Goal: Transaction & Acquisition: Purchase product/service

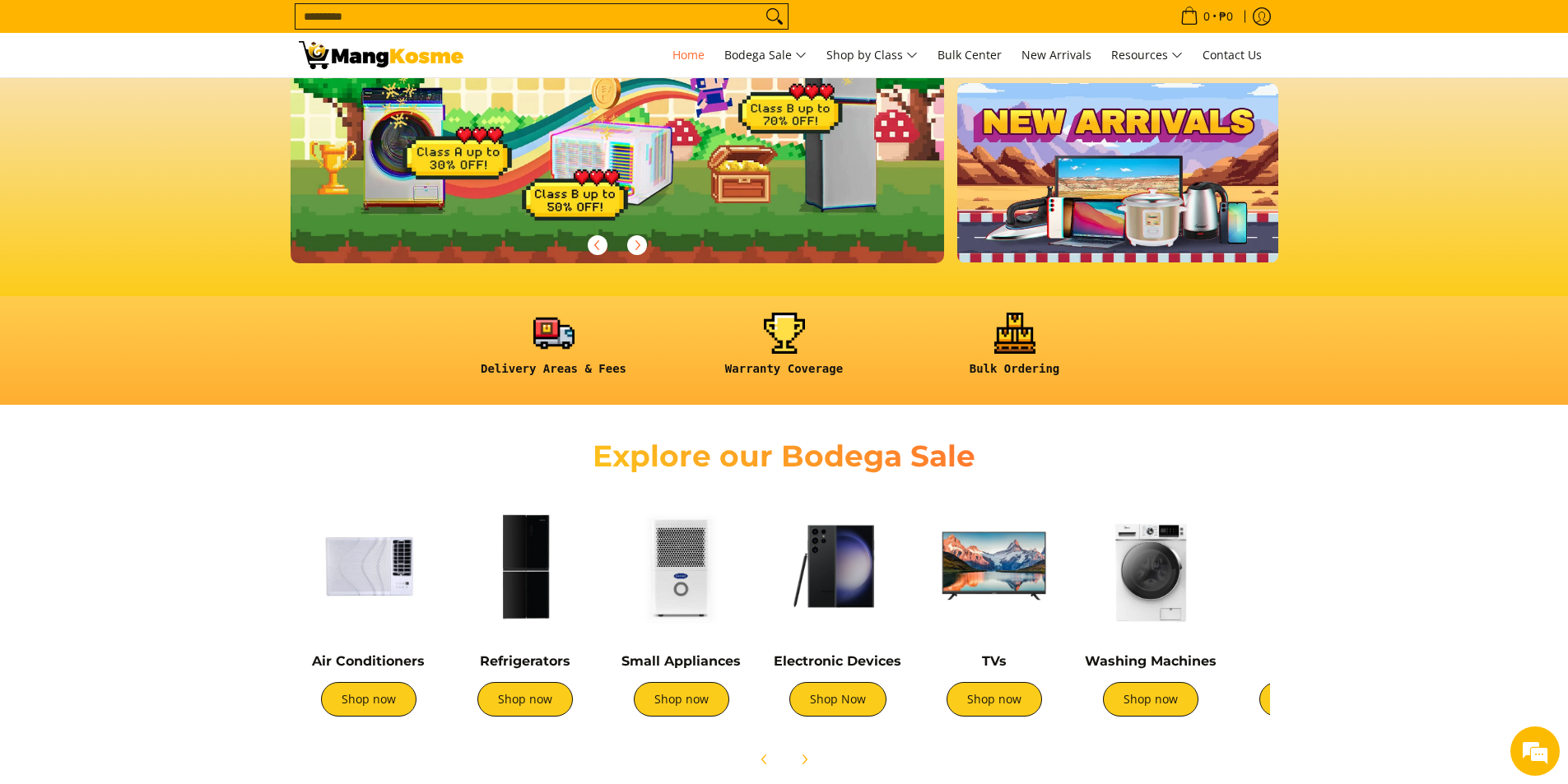
scroll to position [330, 0]
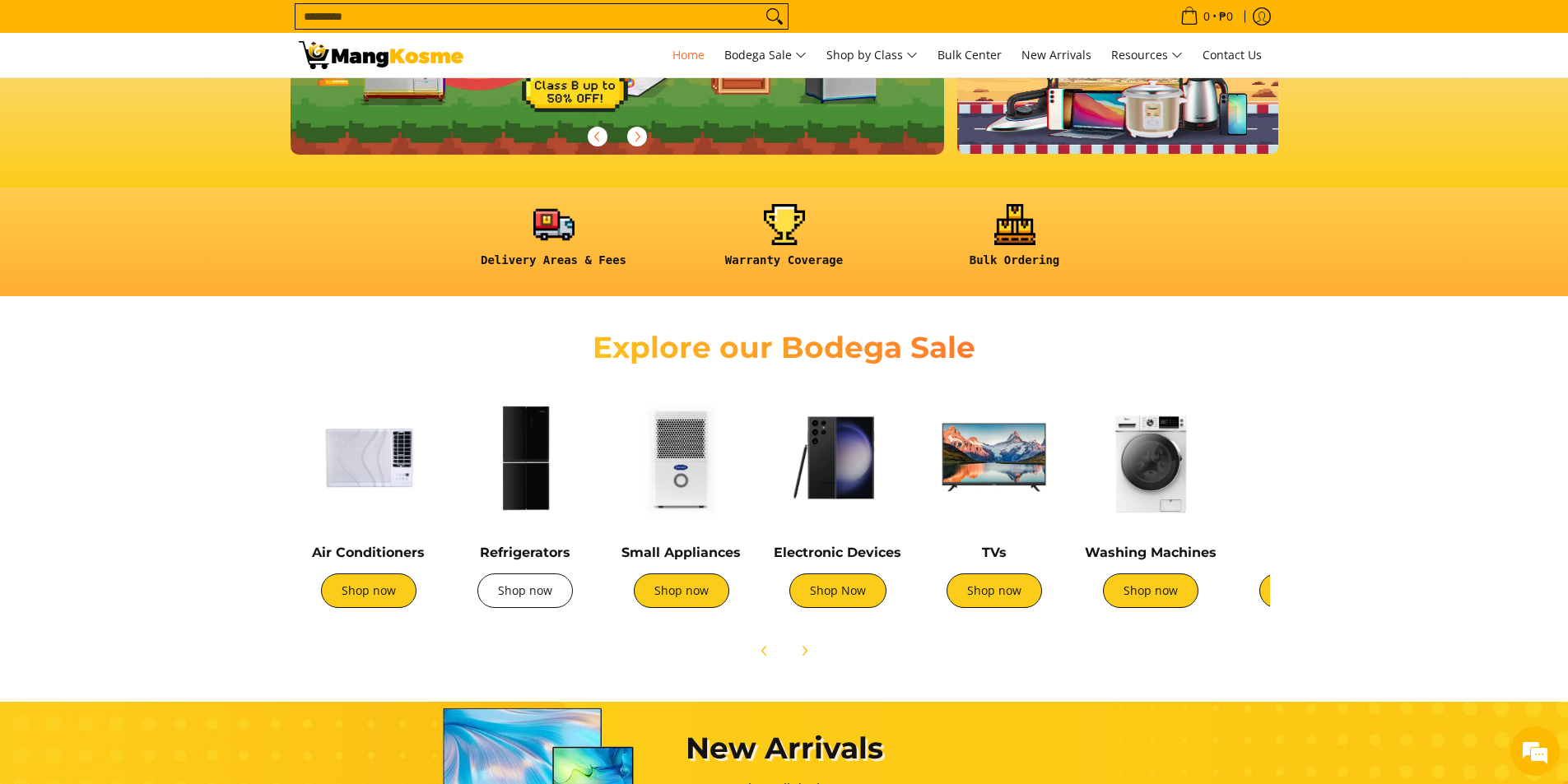
click at [528, 598] on link "Shop now" at bounding box center [524, 591] width 96 height 35
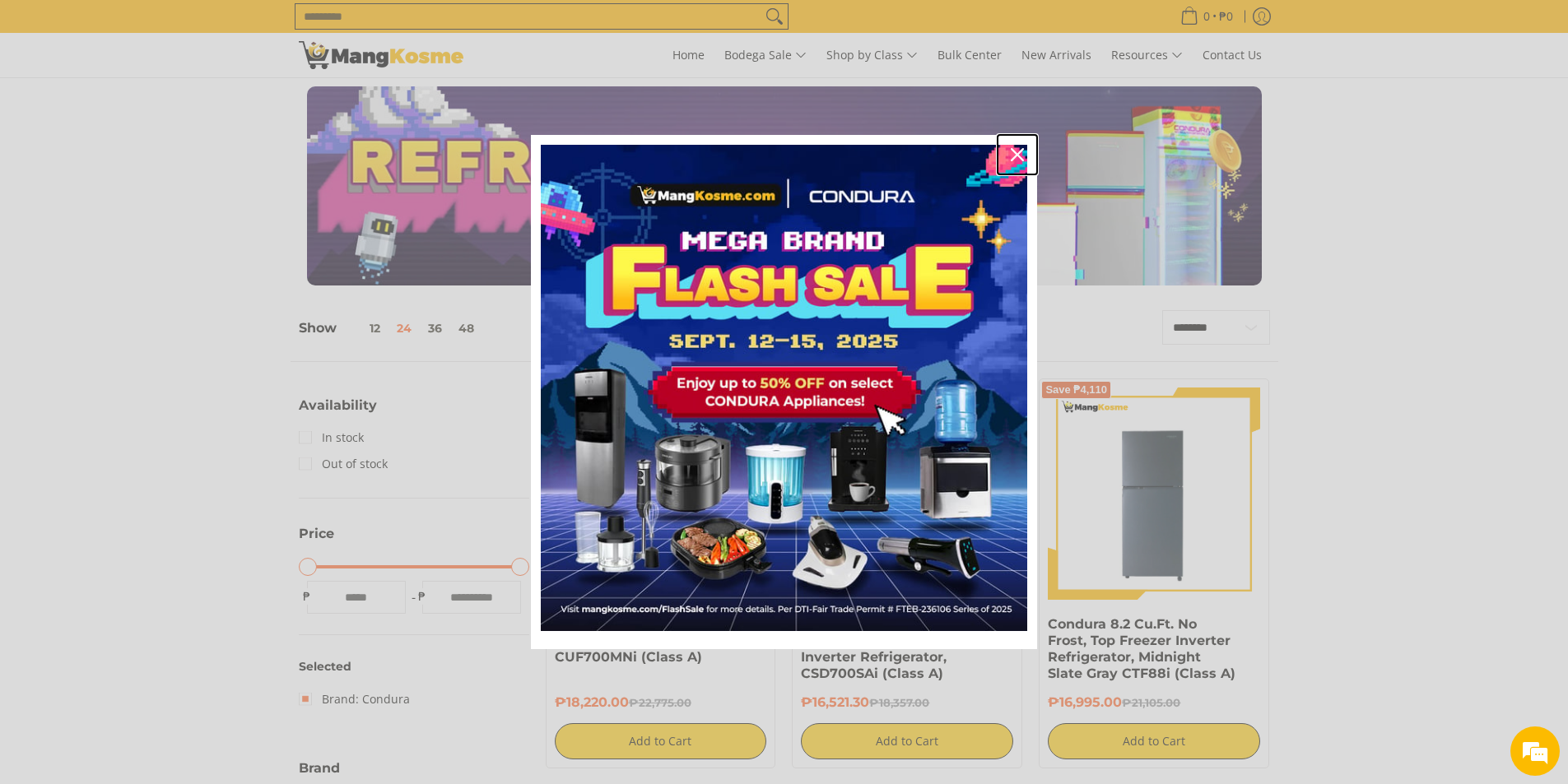
click at [1015, 149] on icon "close icon" at bounding box center [1017, 155] width 13 height 13
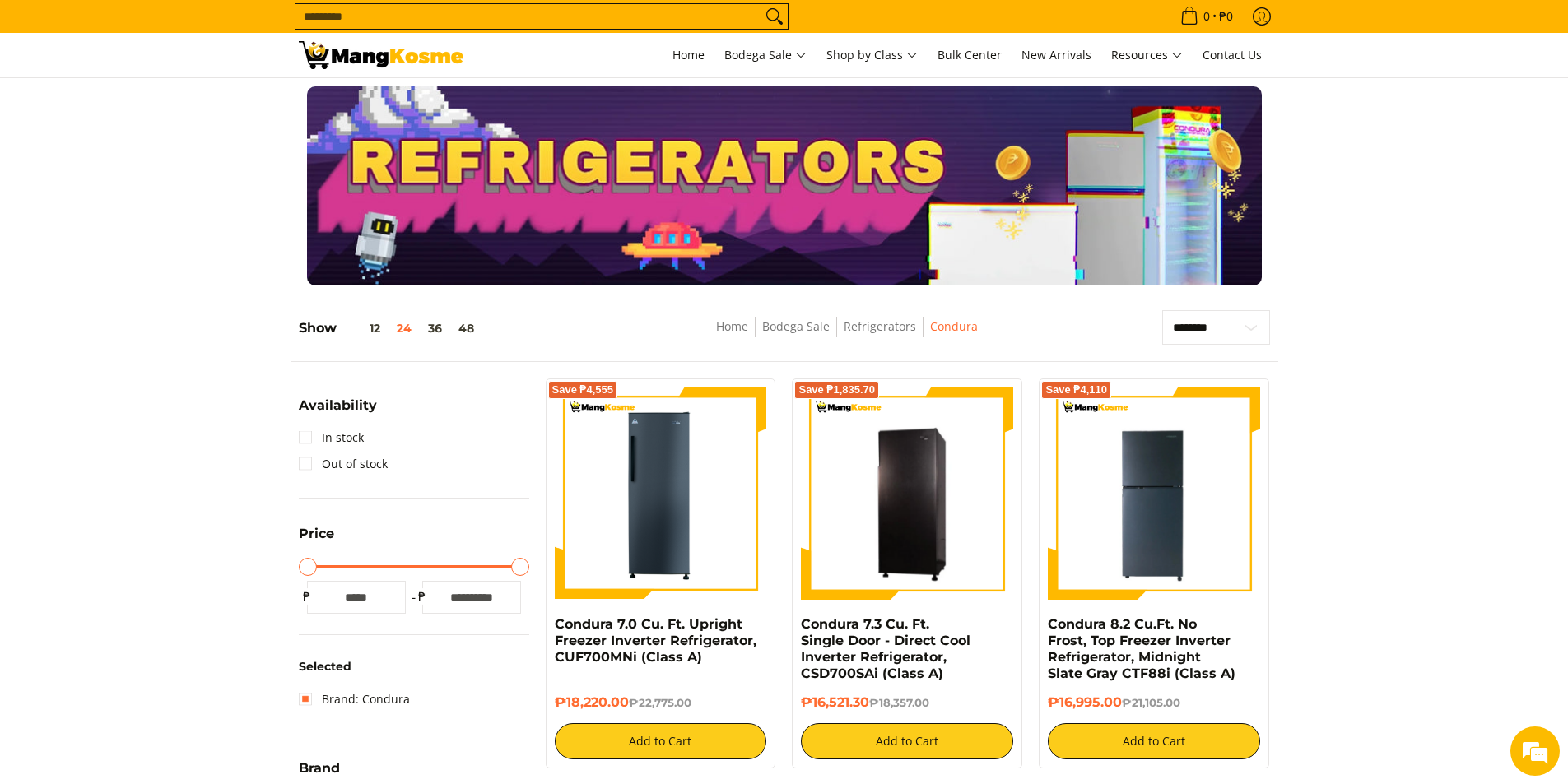
click at [480, 17] on input "Search..." at bounding box center [528, 17] width 466 height 25
paste input "**********"
type input "**********"
click at [762, 4] on button "Search" at bounding box center [775, 17] width 27 height 25
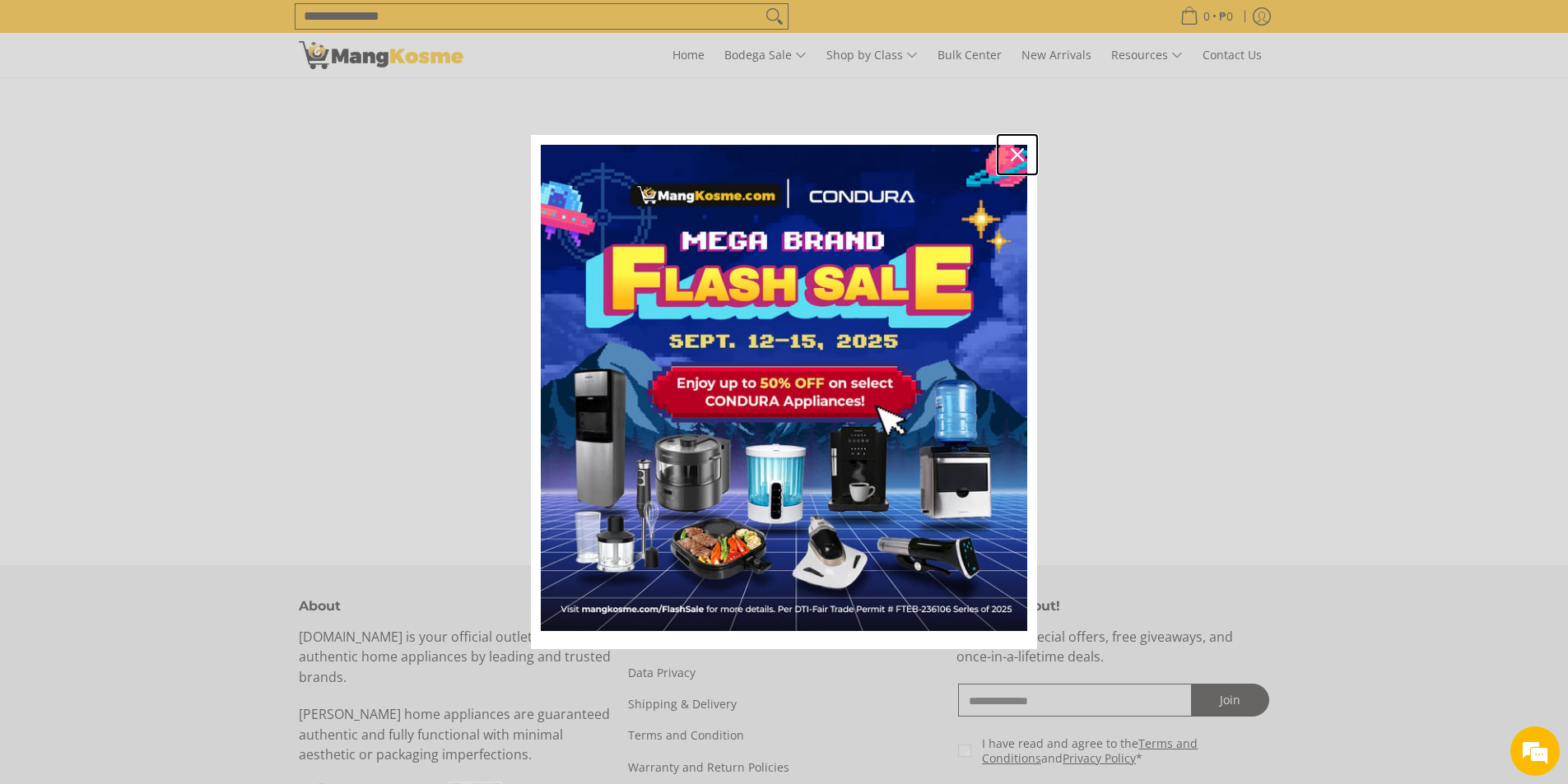
click at [1018, 156] on icon "close icon" at bounding box center [1017, 155] width 13 height 13
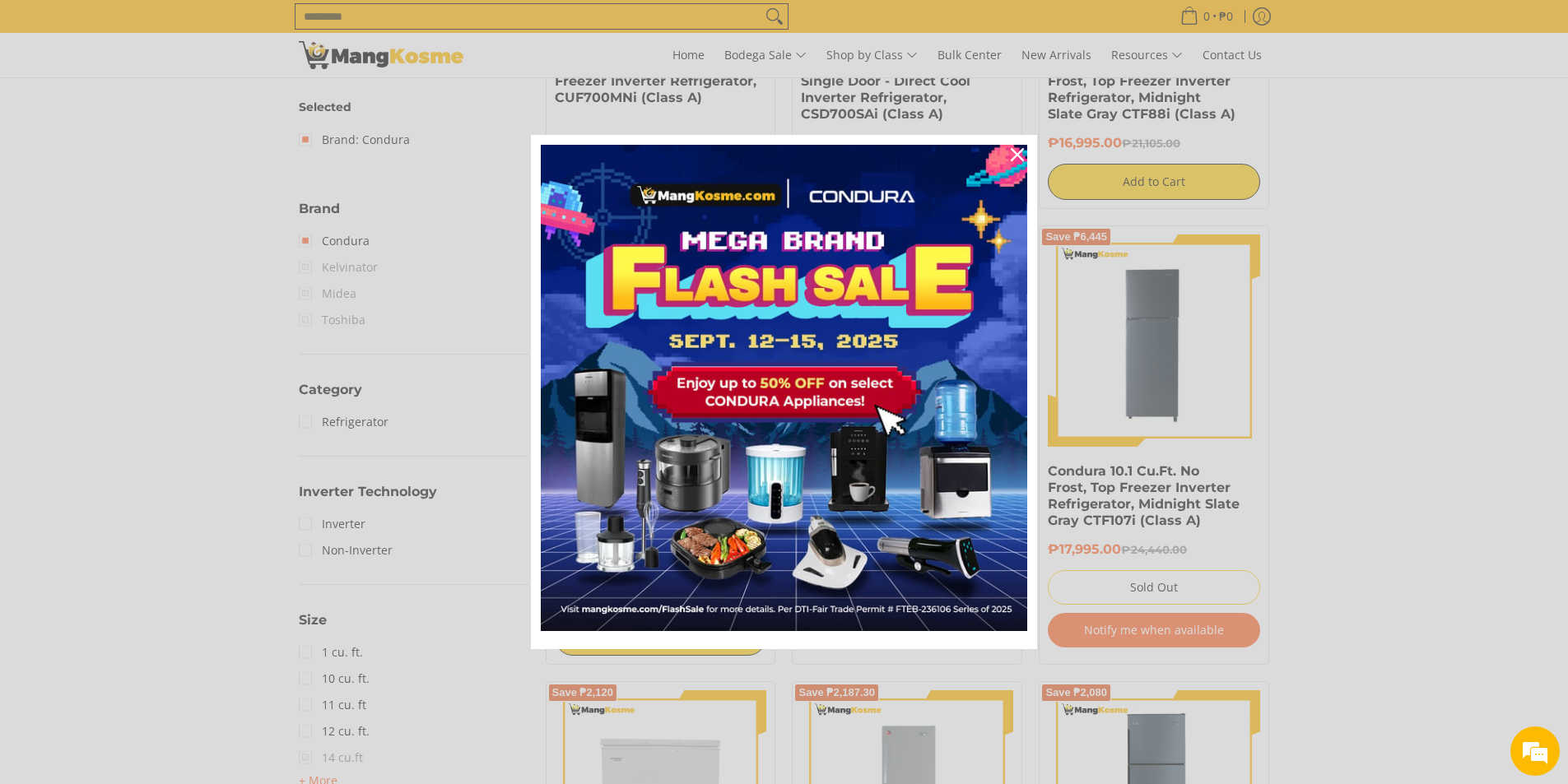
scroll to position [658, 0]
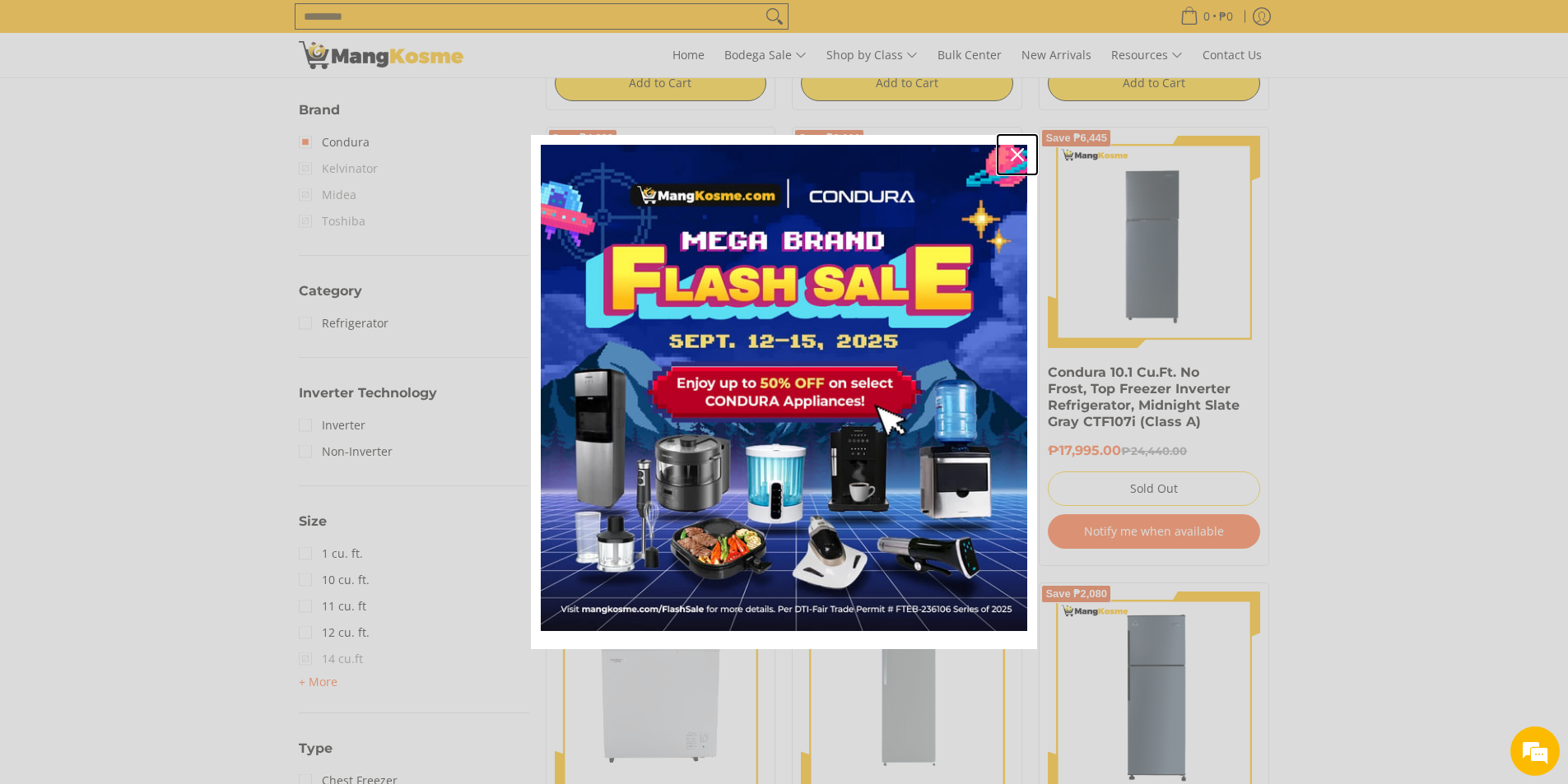
click at [1018, 156] on icon "close icon" at bounding box center [1017, 155] width 13 height 13
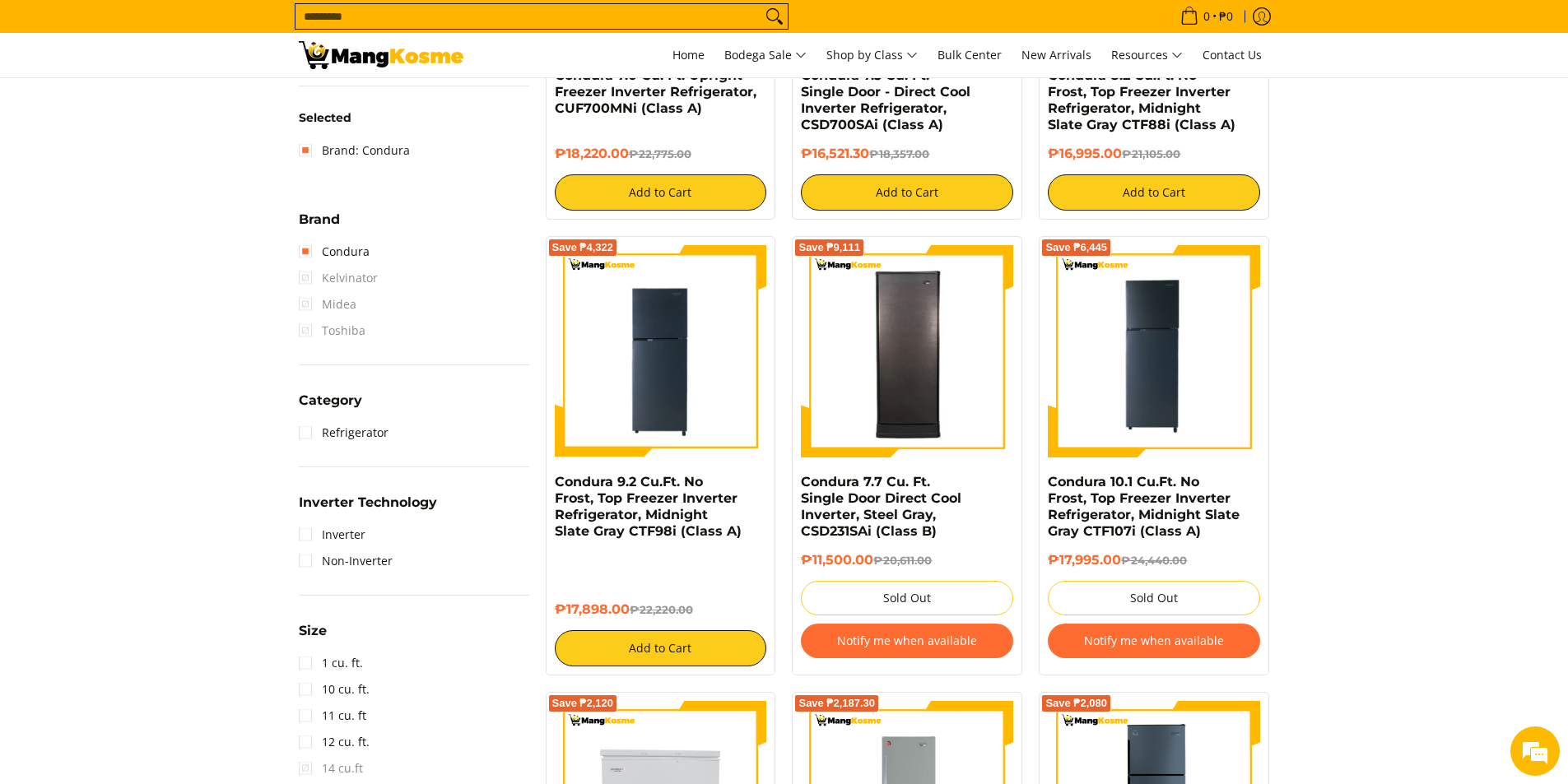
scroll to position [576, 0]
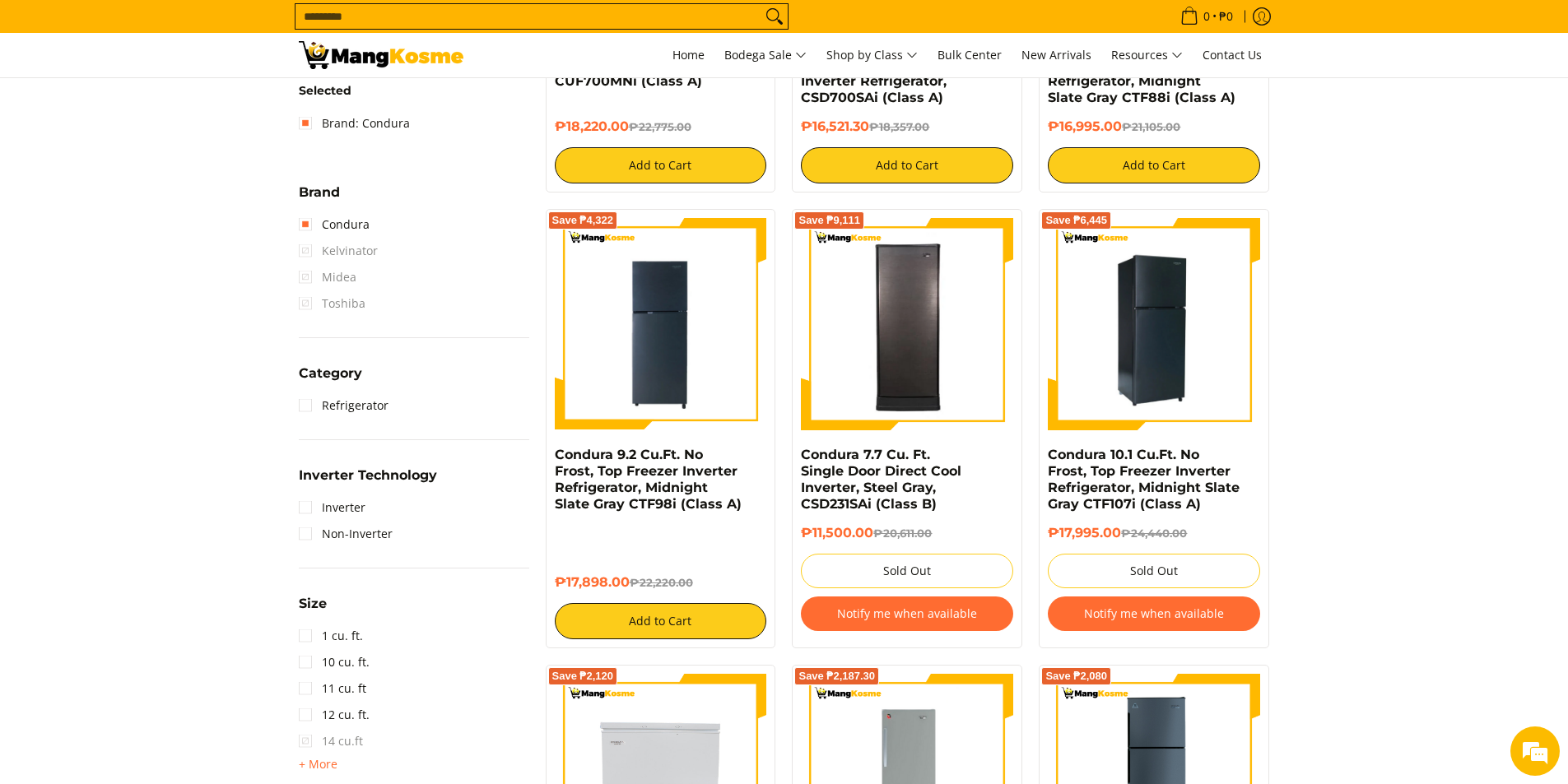
click at [1132, 357] on img at bounding box center [1154, 324] width 212 height 212
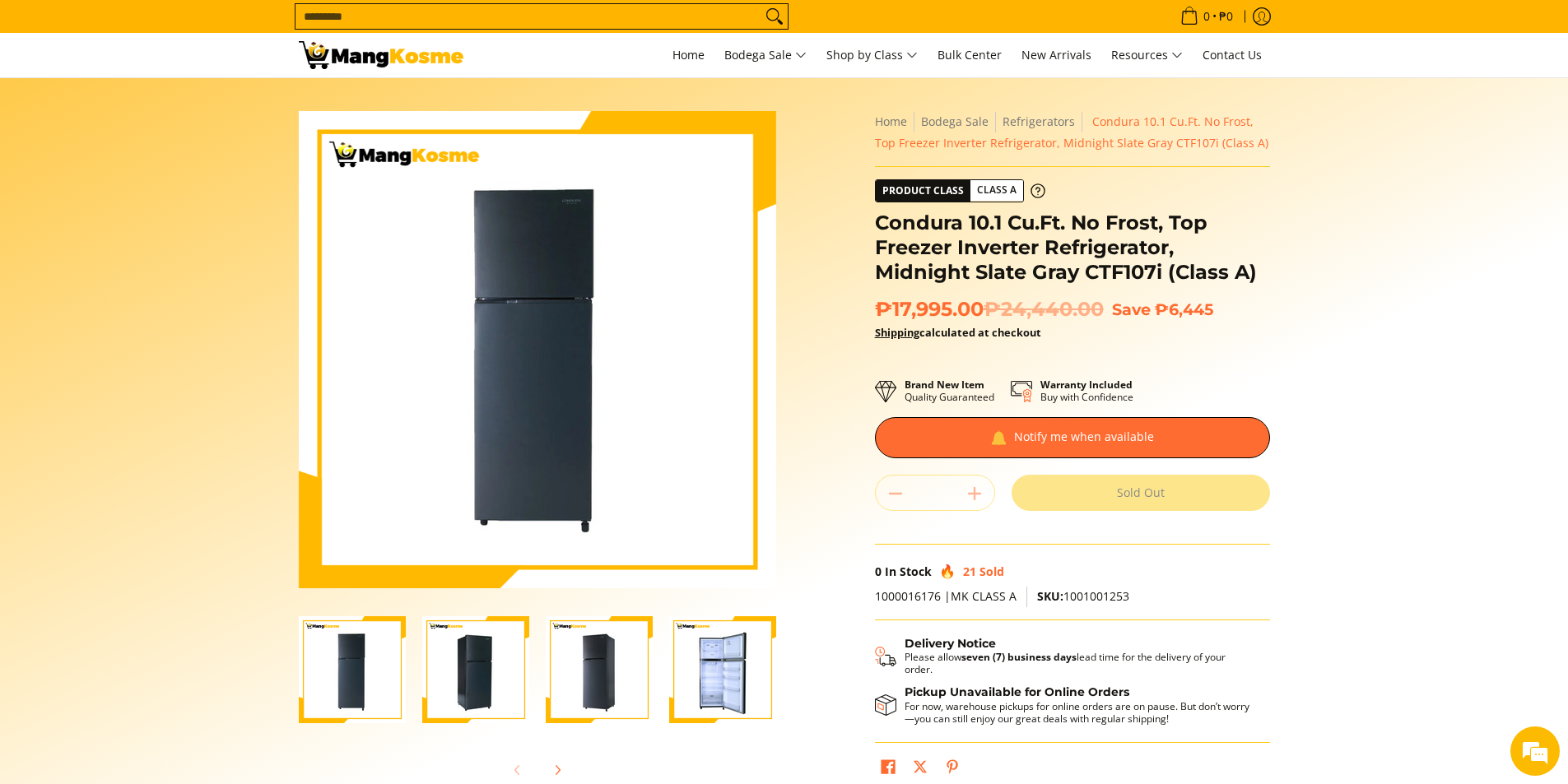
click at [447, 681] on img "Condura 10.1 Cu.Ft. No Frost, Top Freezer Inverter Refrigerator, Midnight Slate…" at bounding box center [475, 670] width 107 height 107
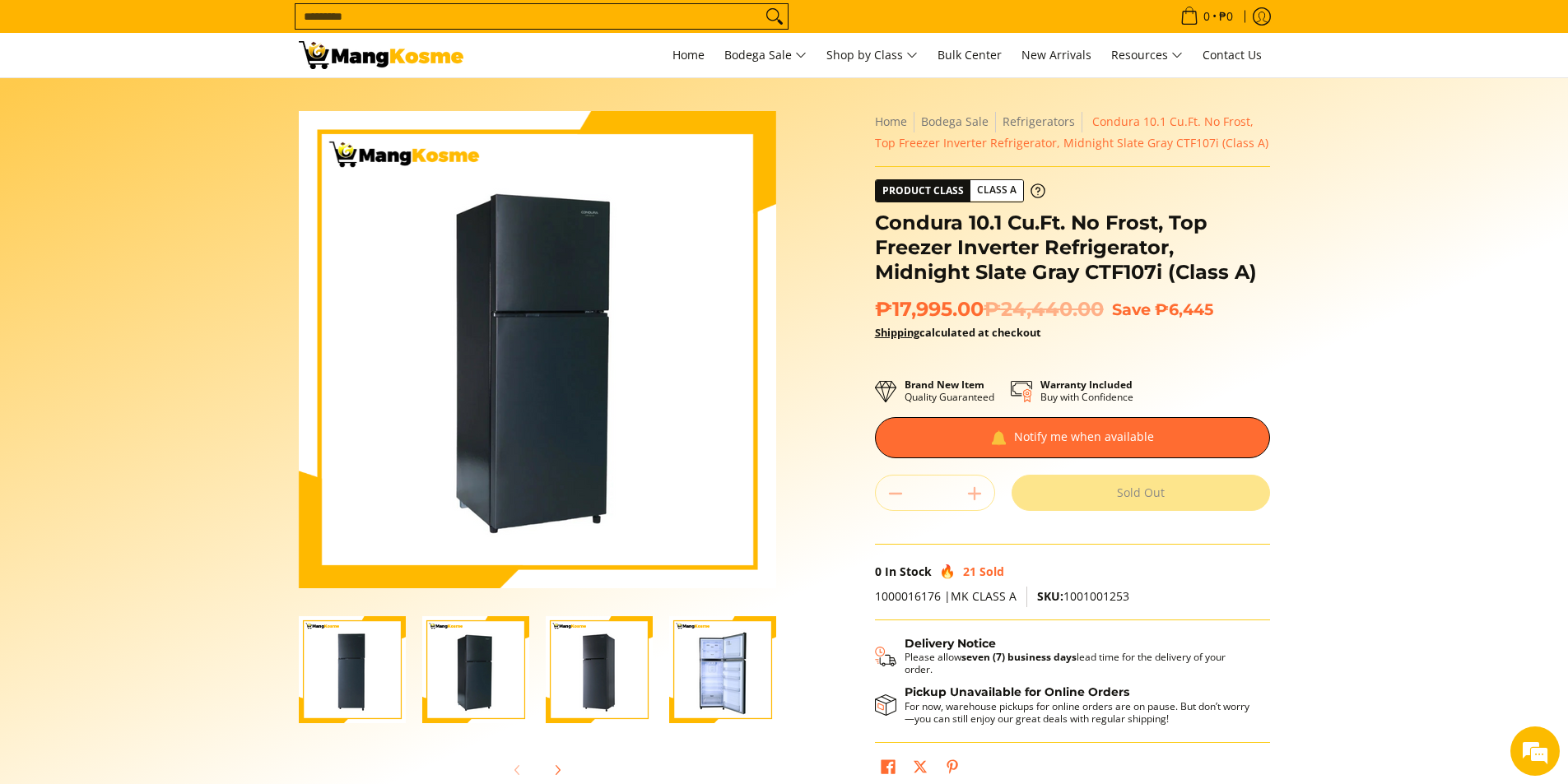
click at [587, 676] on img "Condura 10.1 Cu.Ft. No Frost, Top Freezer Inverter Refrigerator, Midnight Slate…" at bounding box center [599, 670] width 107 height 107
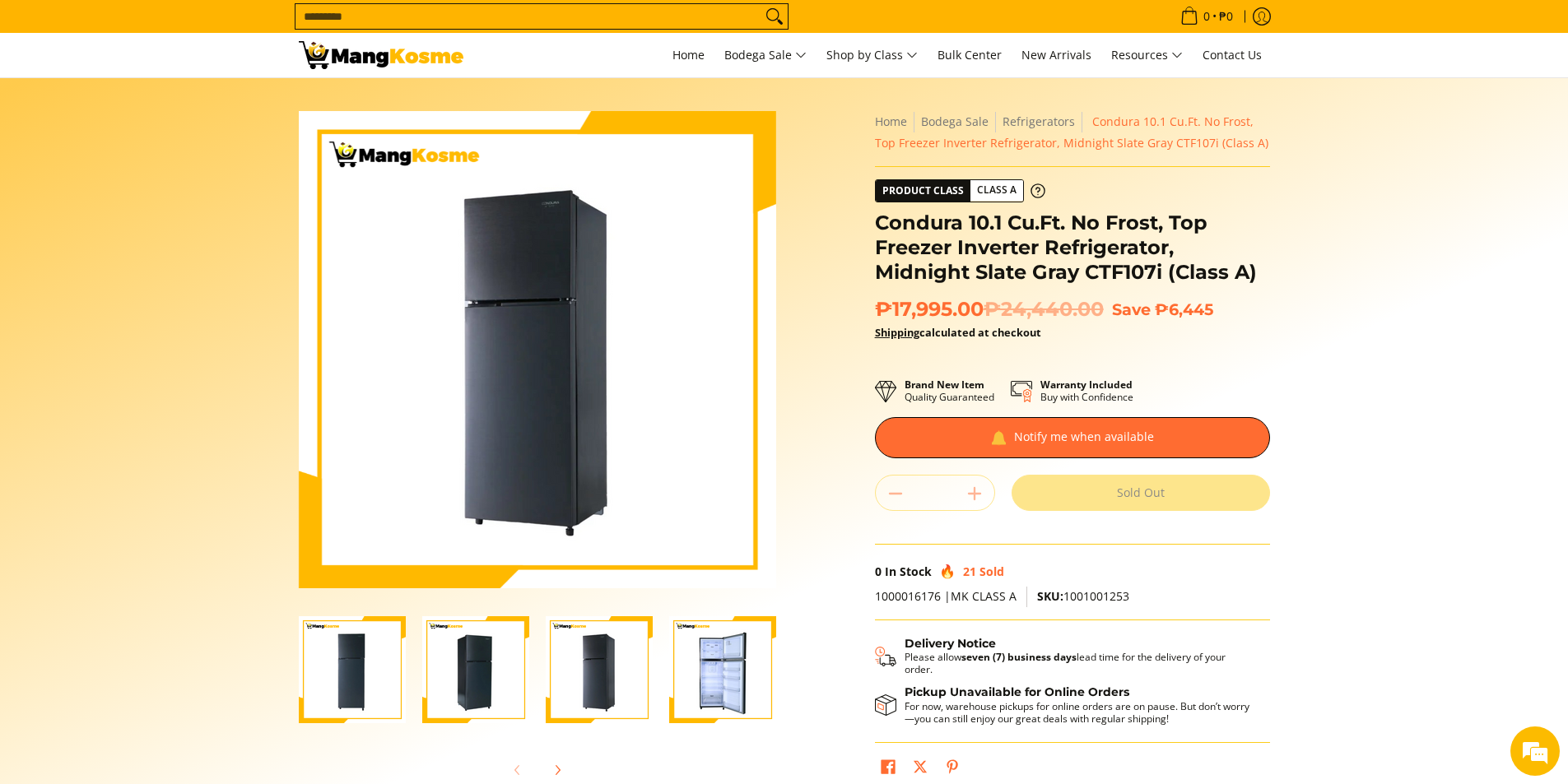
click at [705, 693] on img "Condura 10.1 Cu.Ft. No Frost, Top Freezer Inverter Refrigerator, Midnight Slate…" at bounding box center [722, 670] width 107 height 107
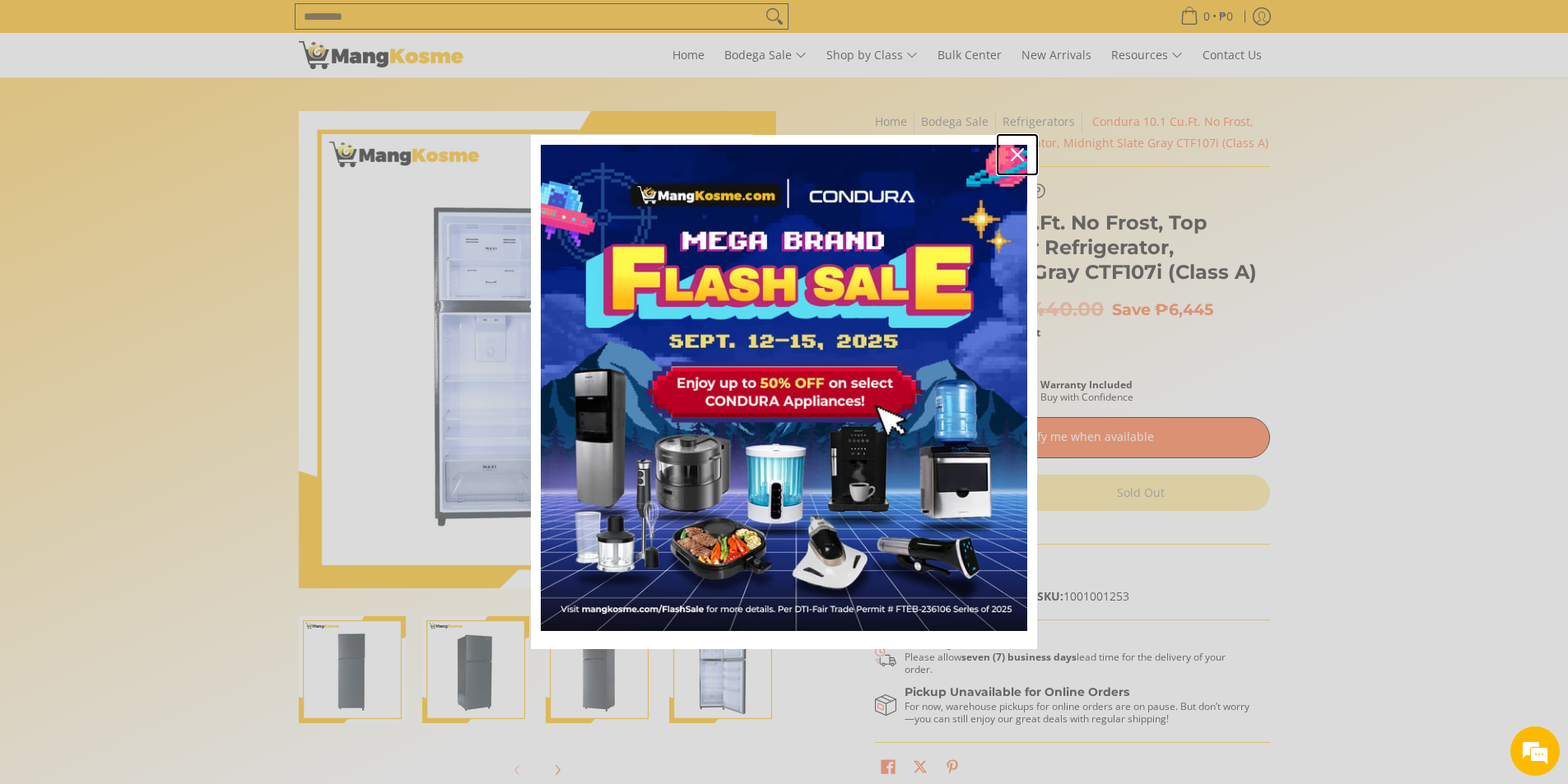
click at [1017, 154] on icon "close icon" at bounding box center [1017, 155] width 13 height 13
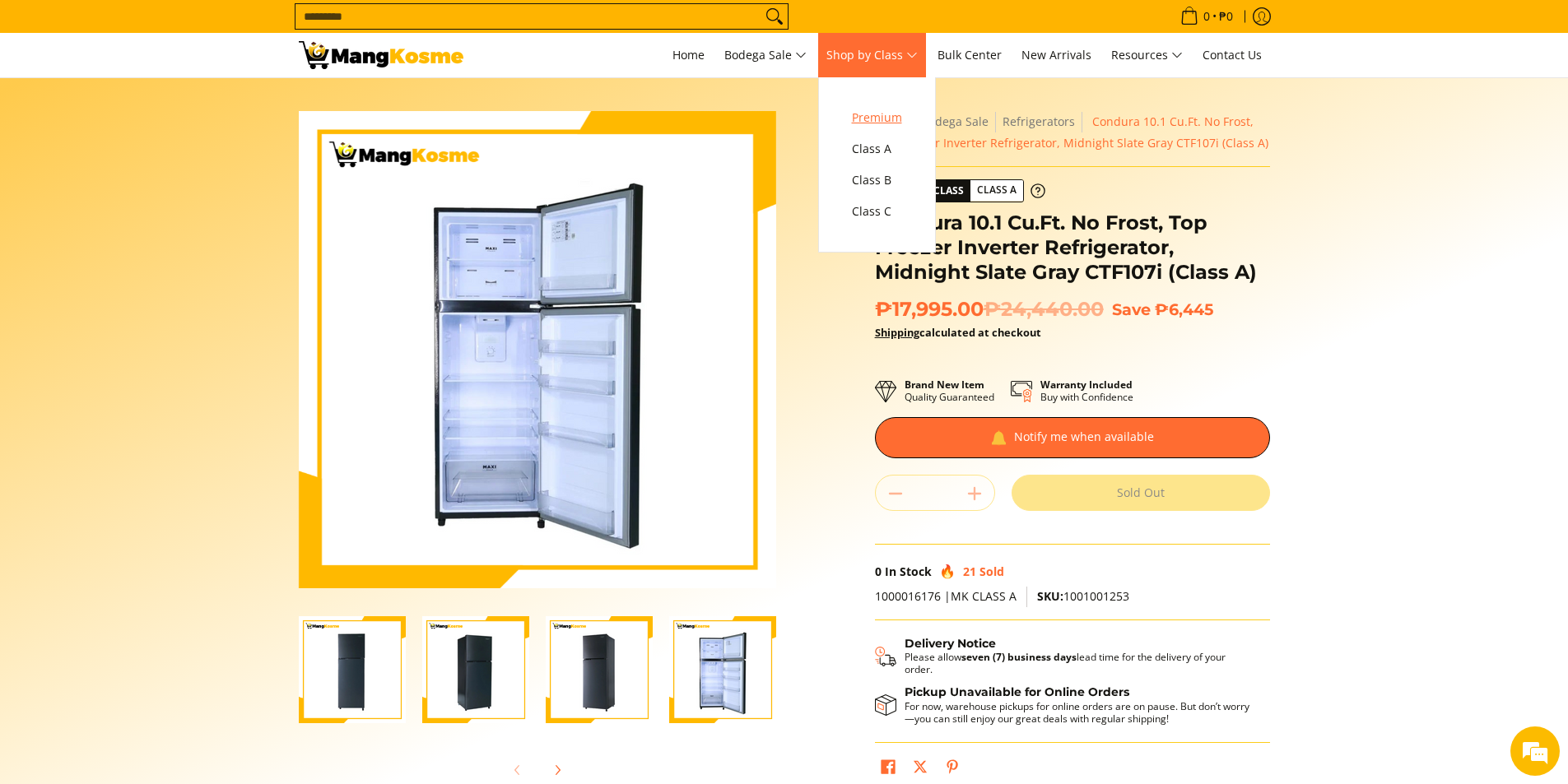
click at [883, 116] on span "Premium" at bounding box center [876, 118] width 50 height 21
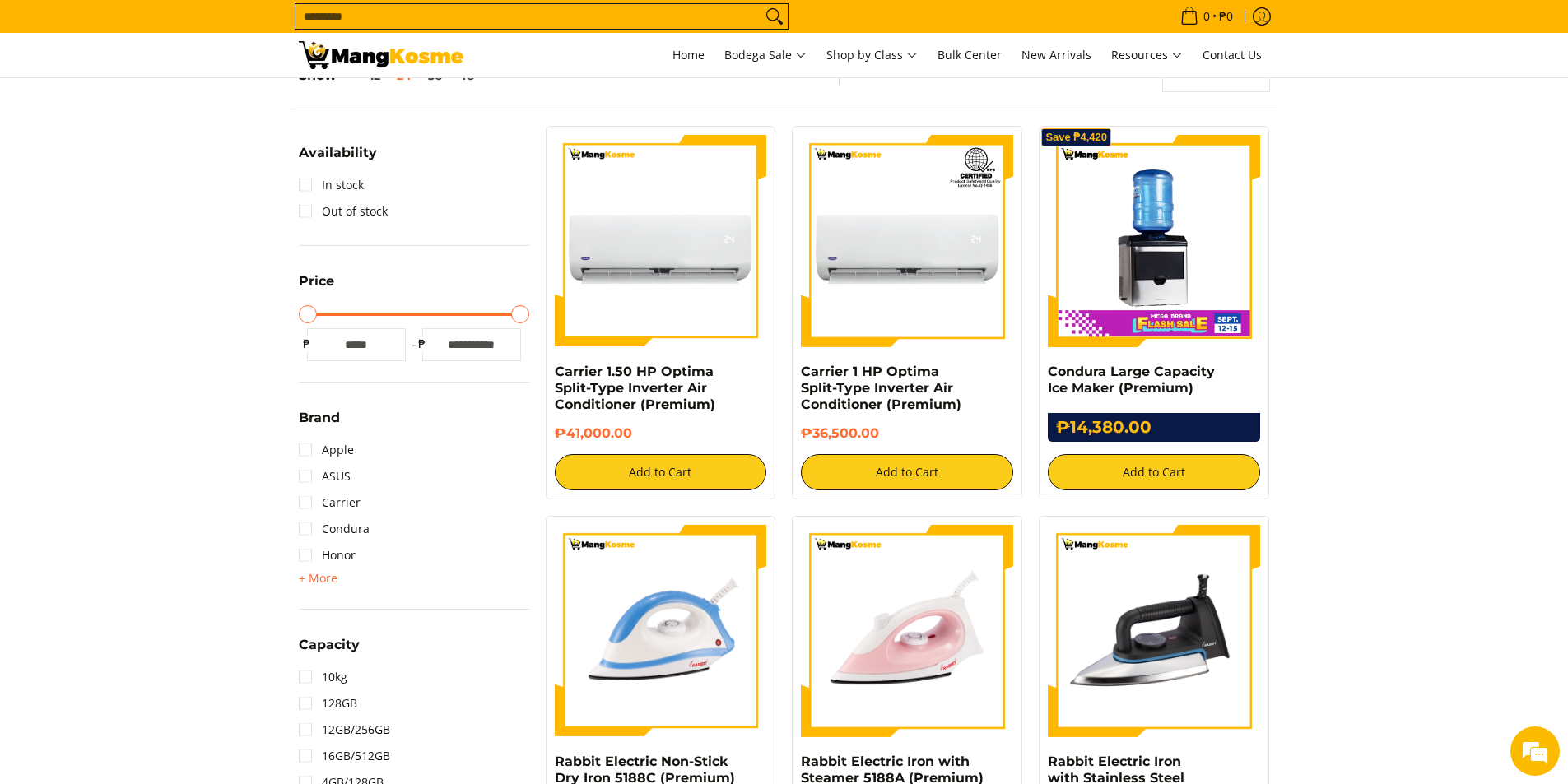
scroll to position [411, 0]
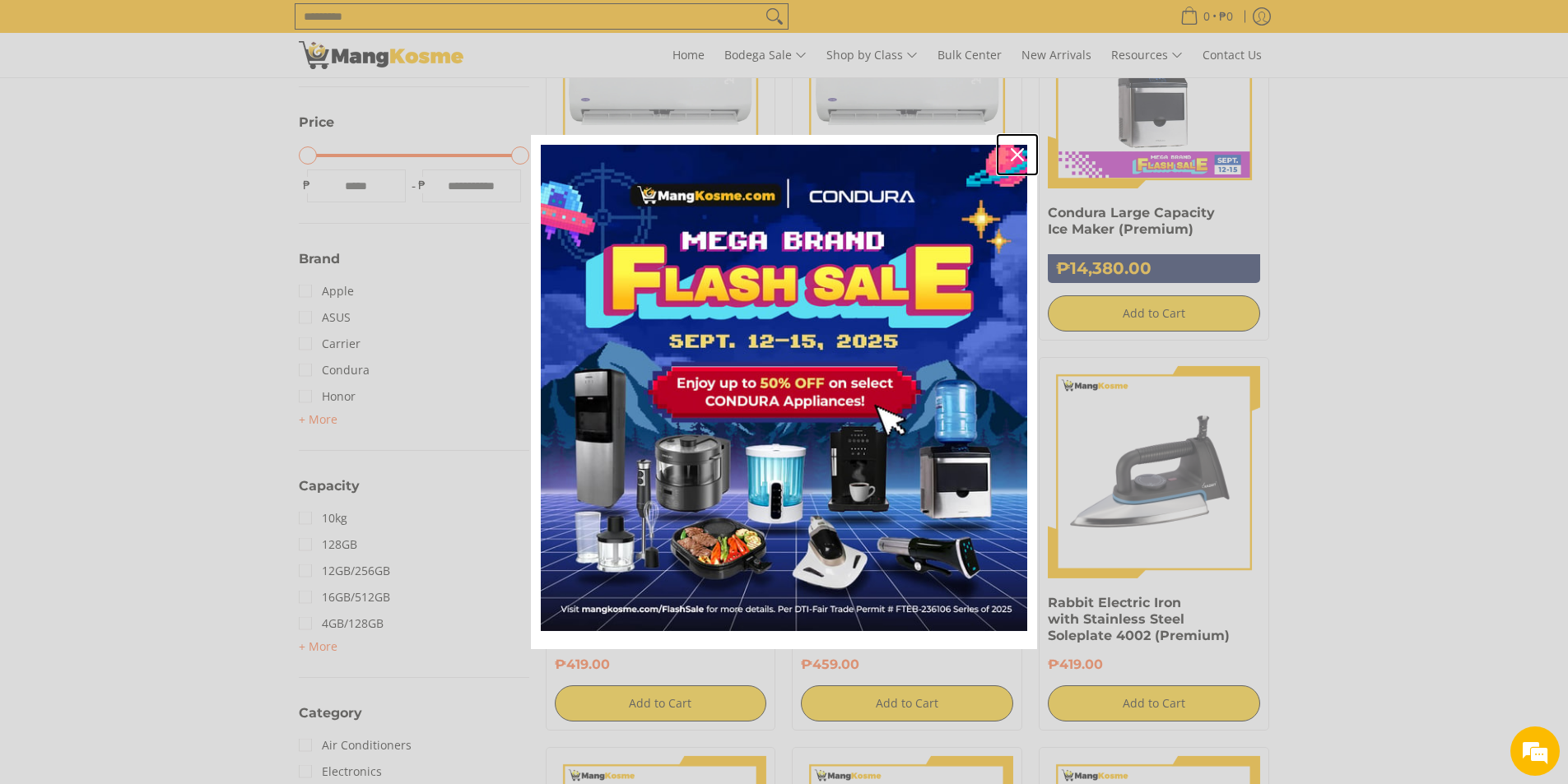
click at [1018, 161] on div "Close" at bounding box center [1017, 155] width 27 height 27
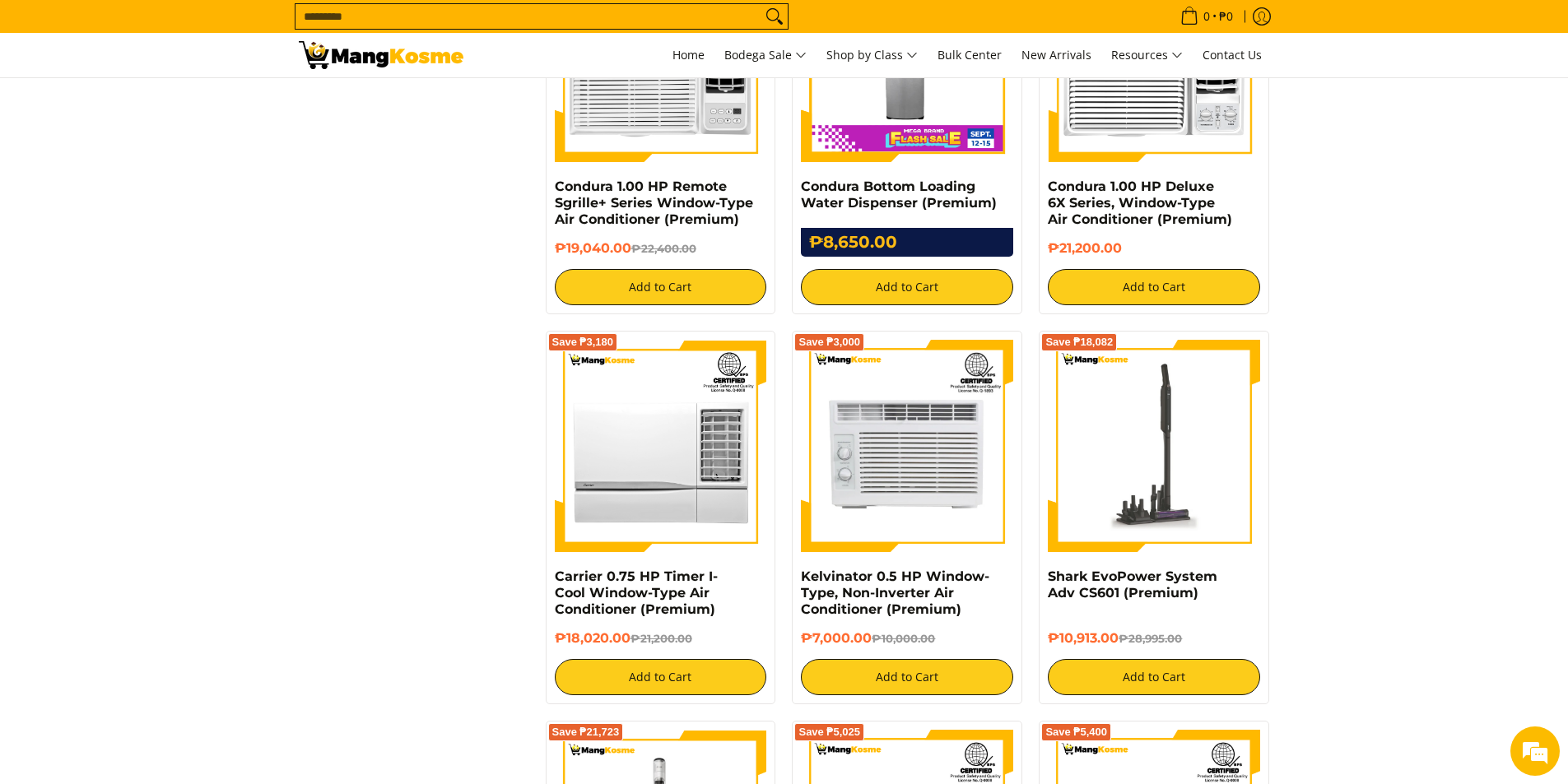
scroll to position [2551, 0]
